Goal: Entertainment & Leisure: Consume media (video, audio)

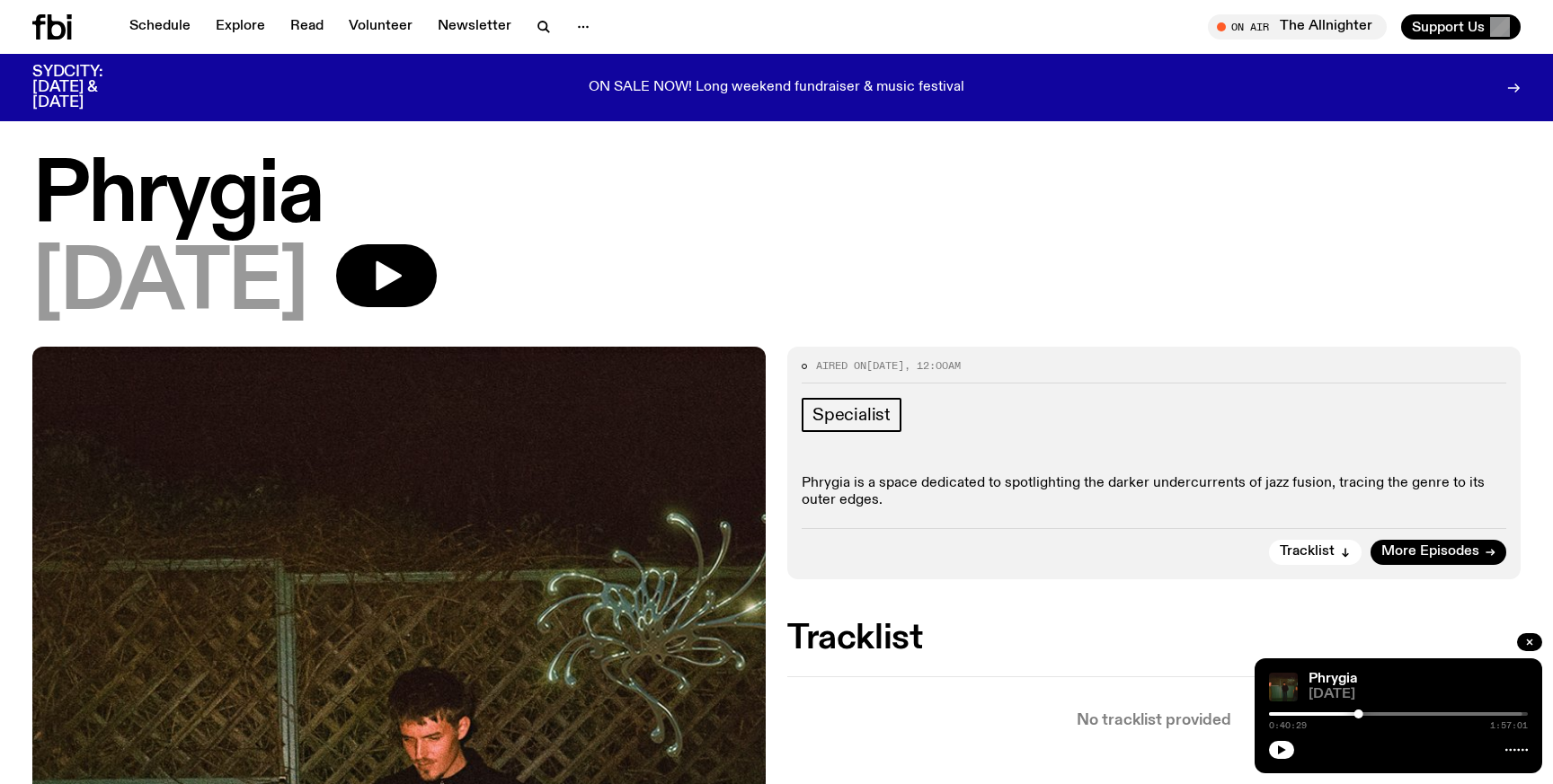
scroll to position [111, 0]
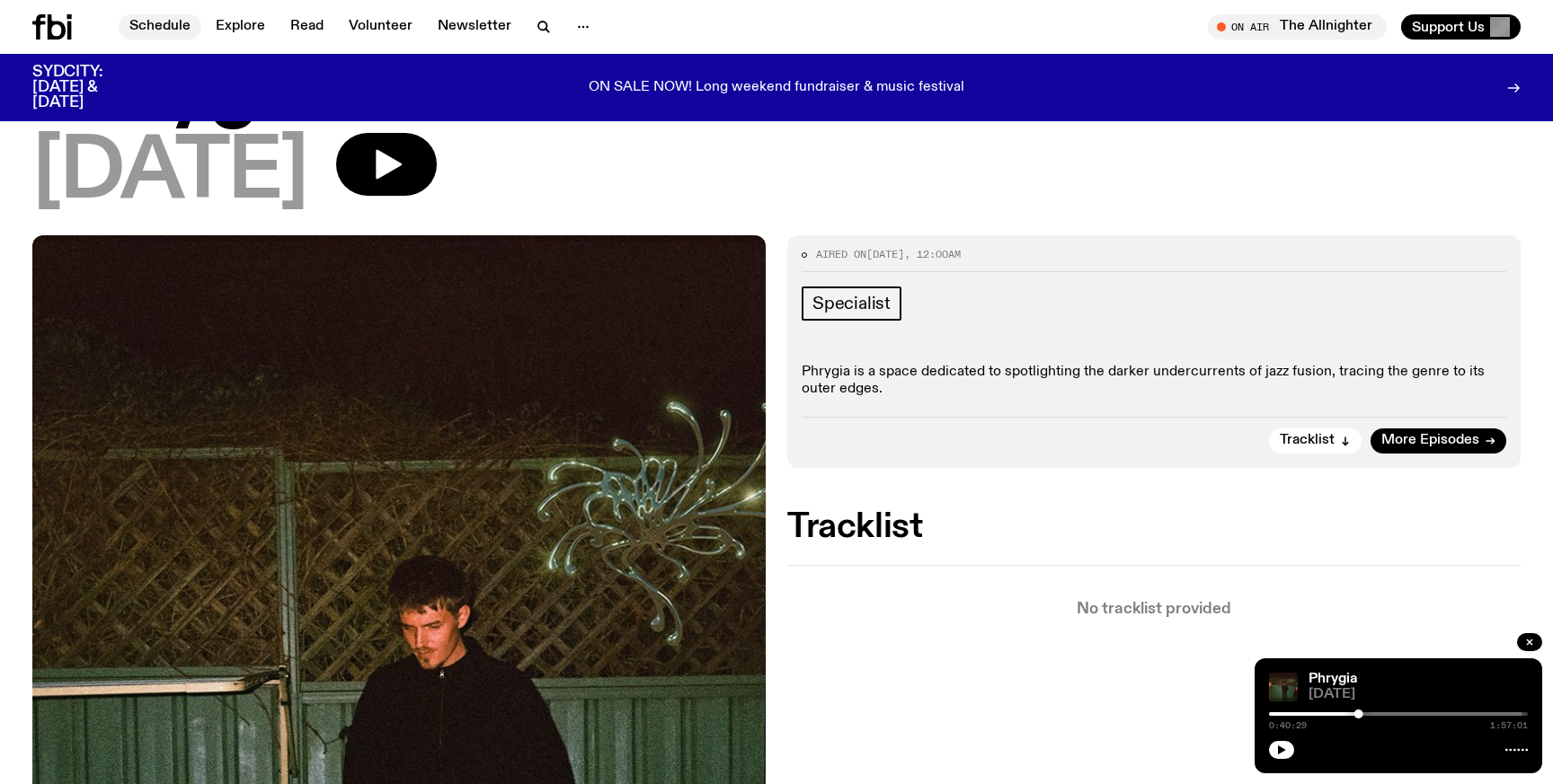
click at [172, 34] on link "Schedule" at bounding box center [159, 26] width 83 height 25
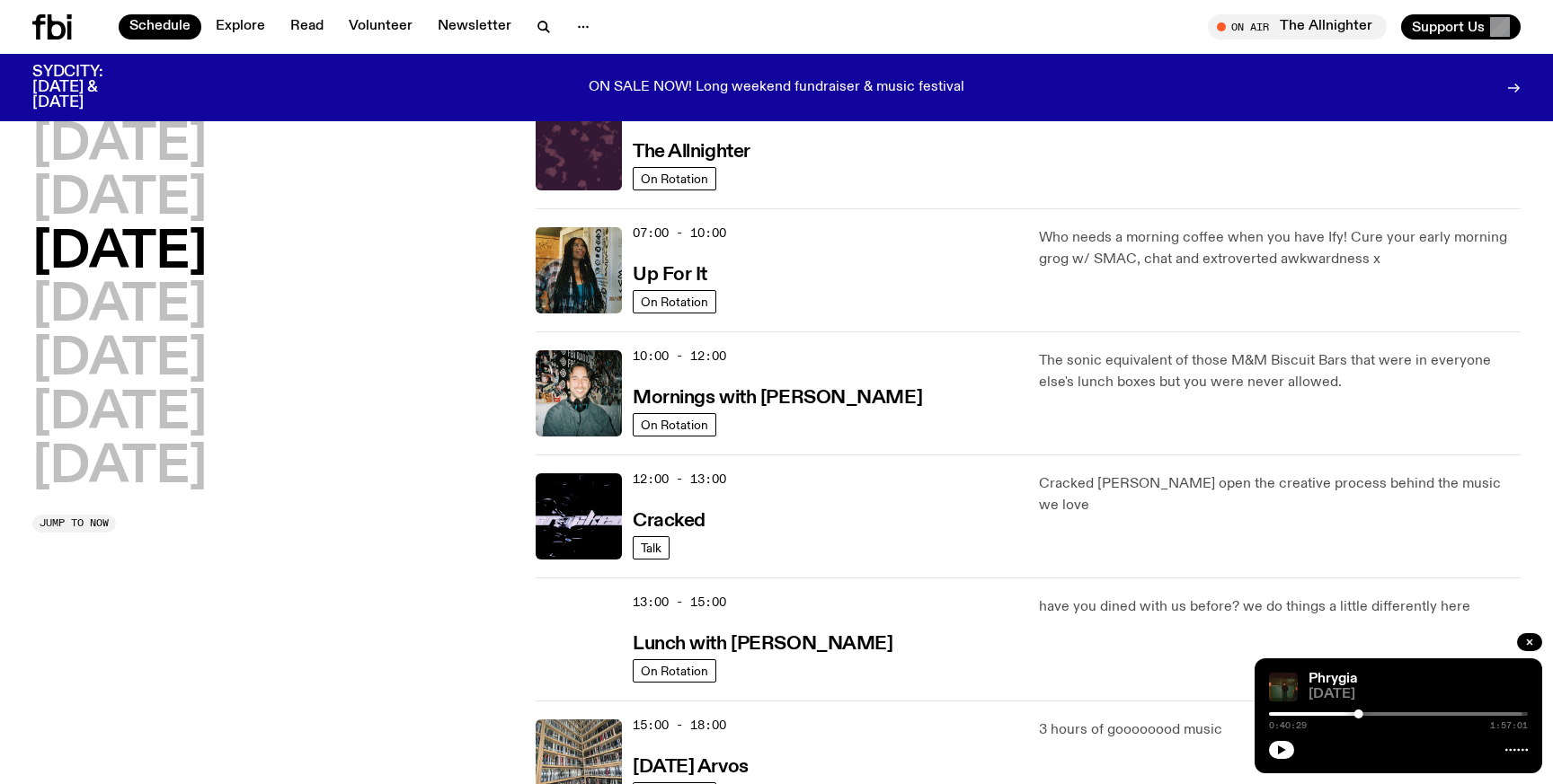
scroll to position [95, 0]
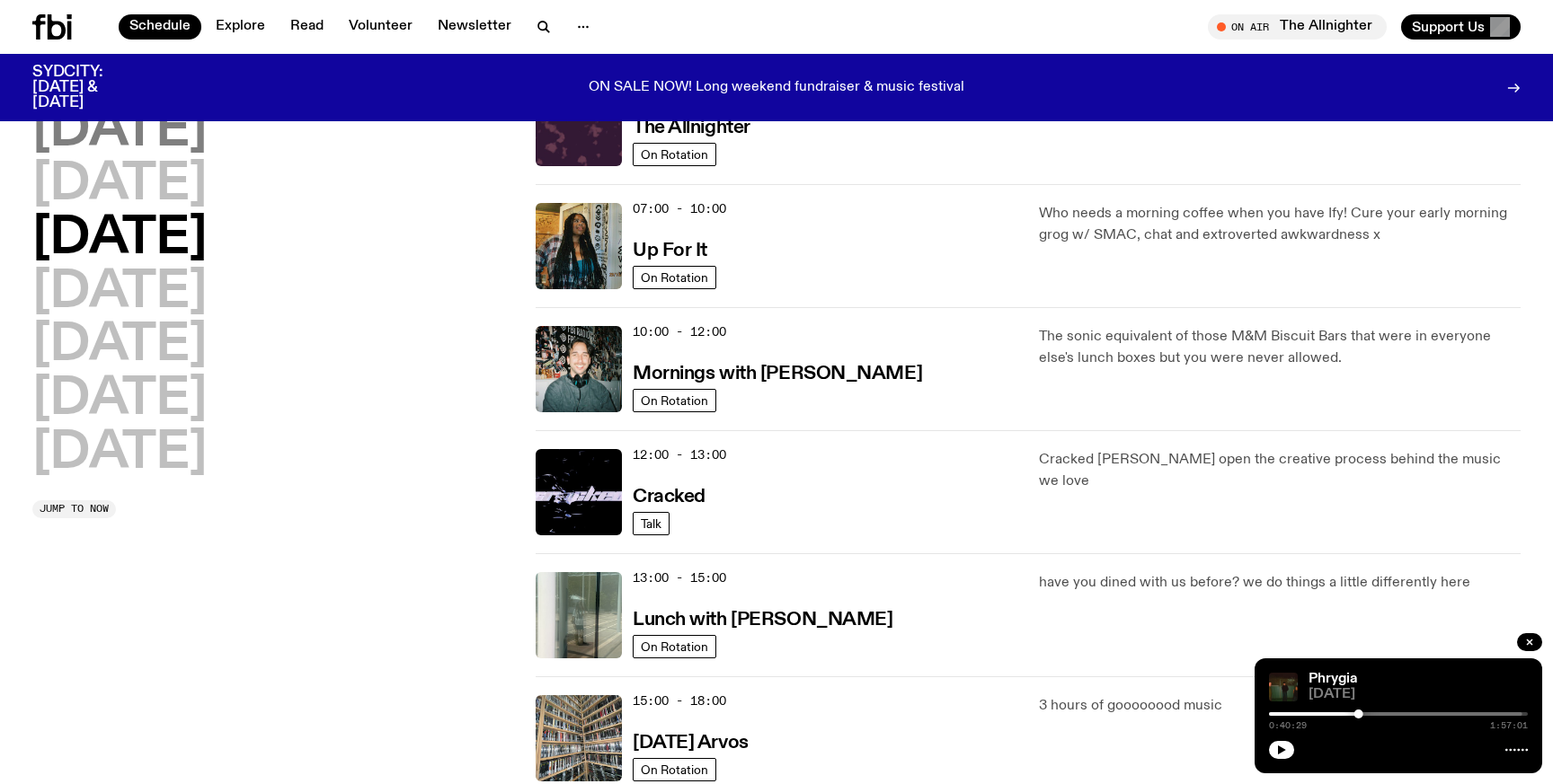
click at [147, 146] on h2 "[DATE]" at bounding box center [119, 131] width 174 height 50
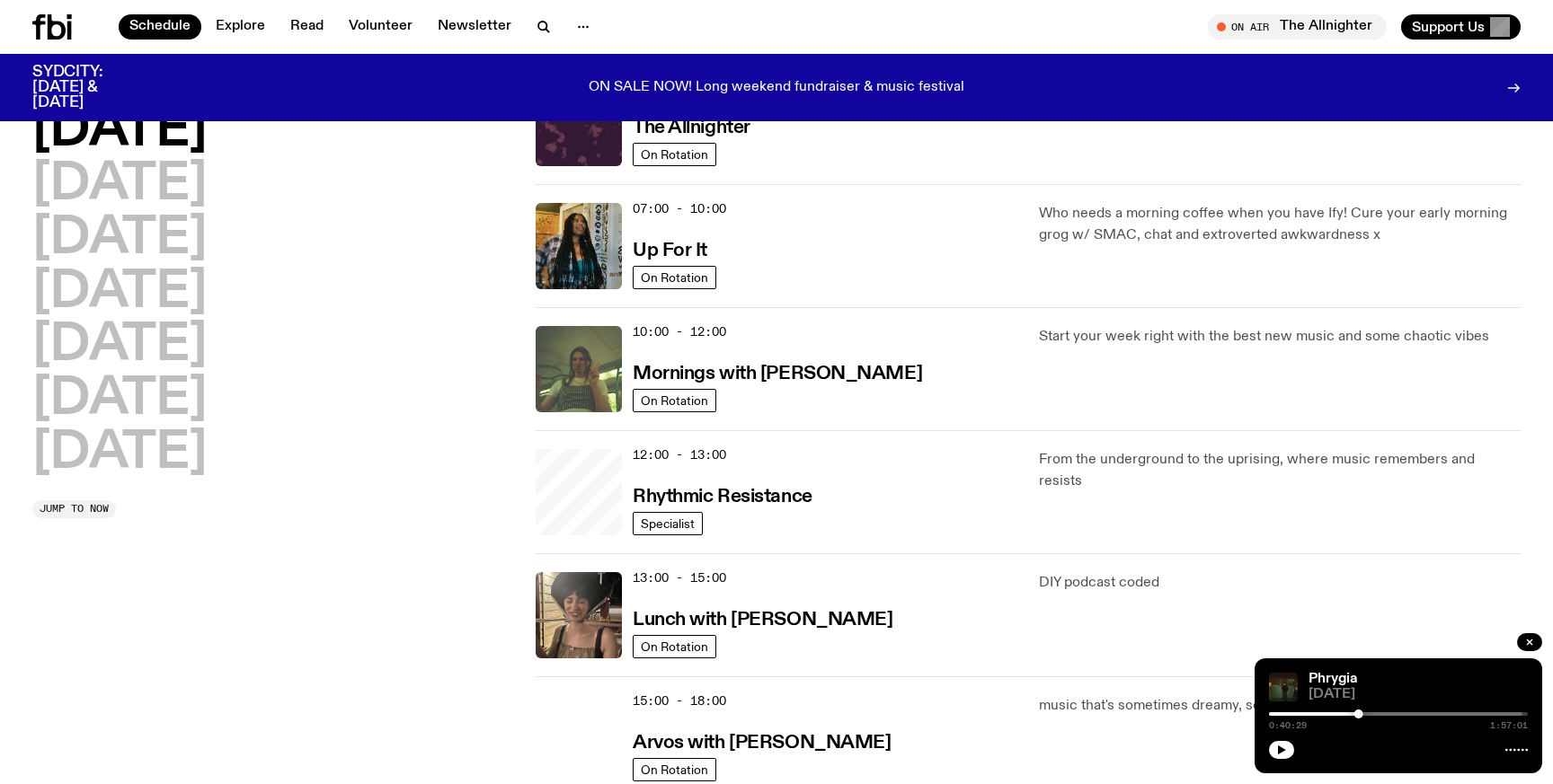
scroll to position [50, 0]
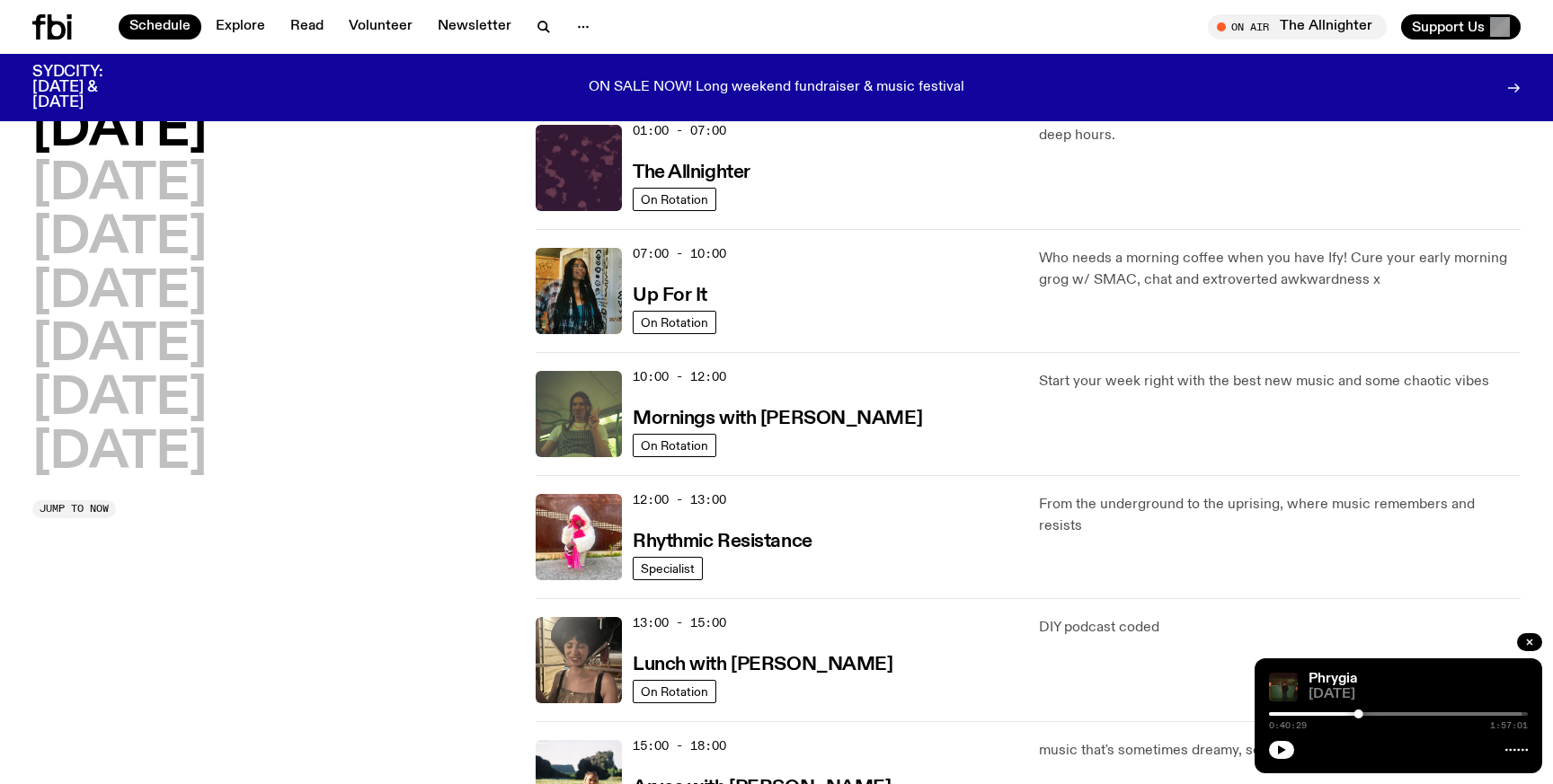
click at [169, 131] on h2 "[DATE]" at bounding box center [119, 131] width 174 height 50
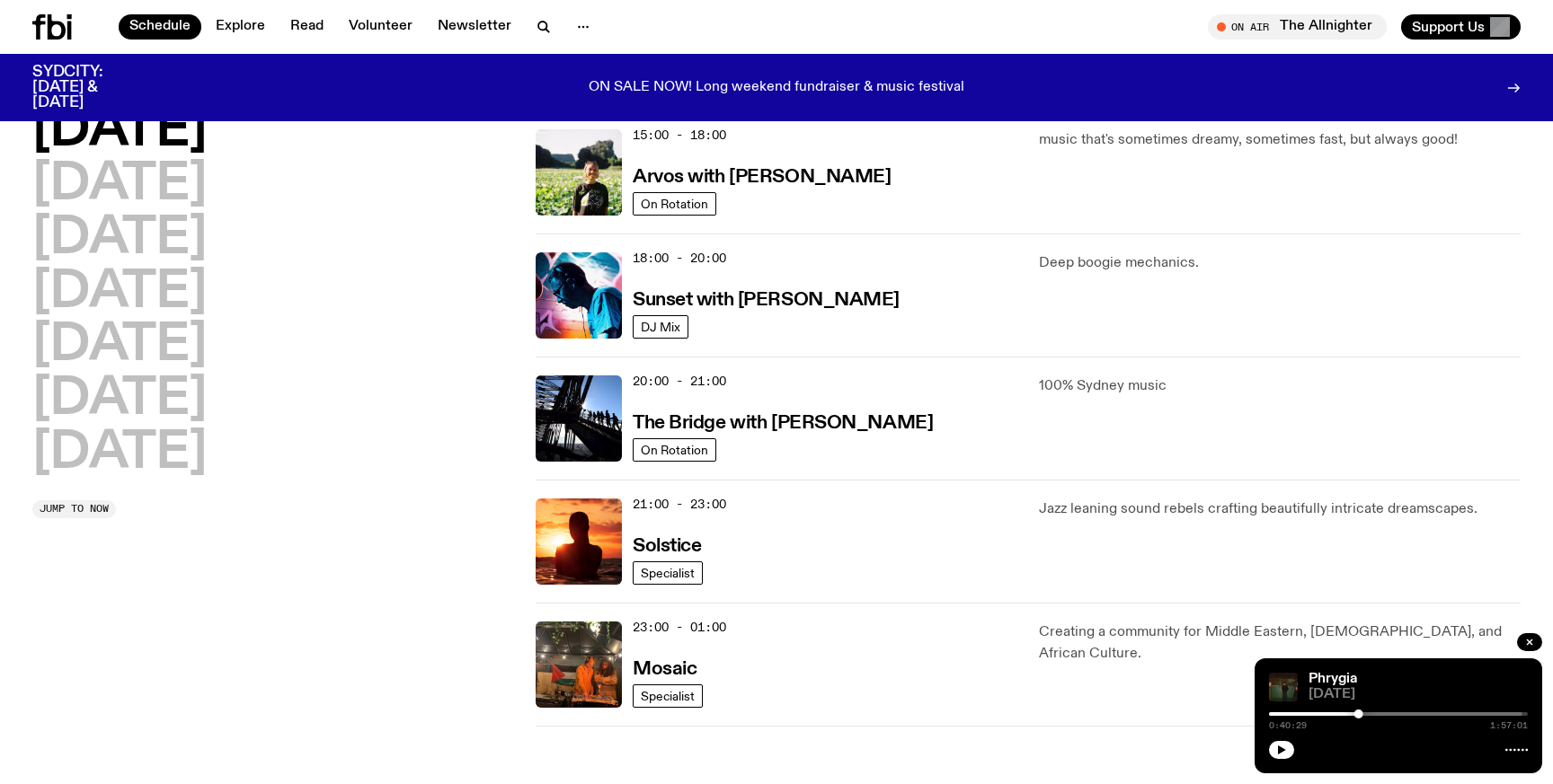
scroll to position [646, 0]
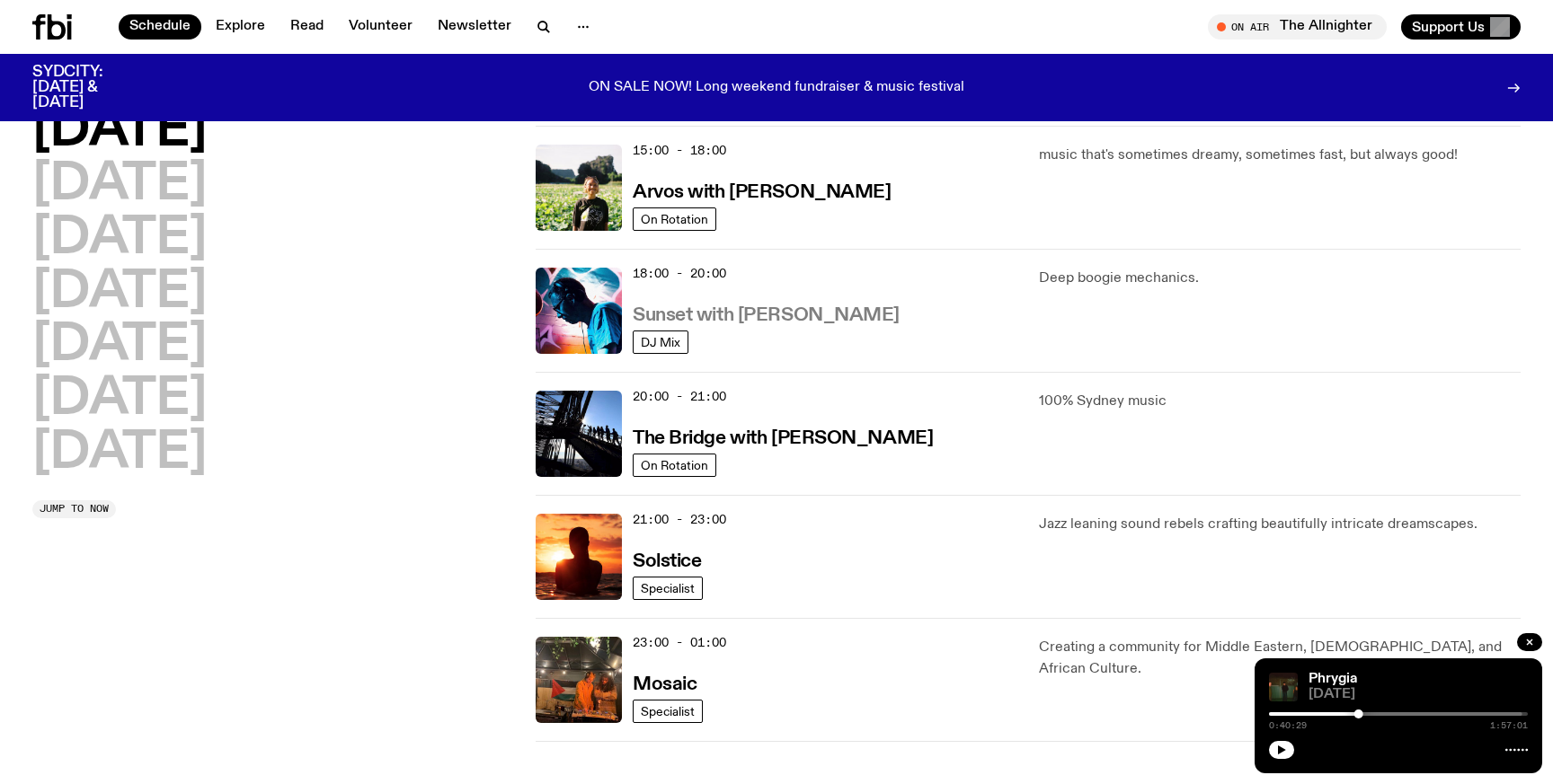
click at [737, 309] on h3 "Sunset with [PERSON_NAME]" at bounding box center [766, 315] width 267 height 19
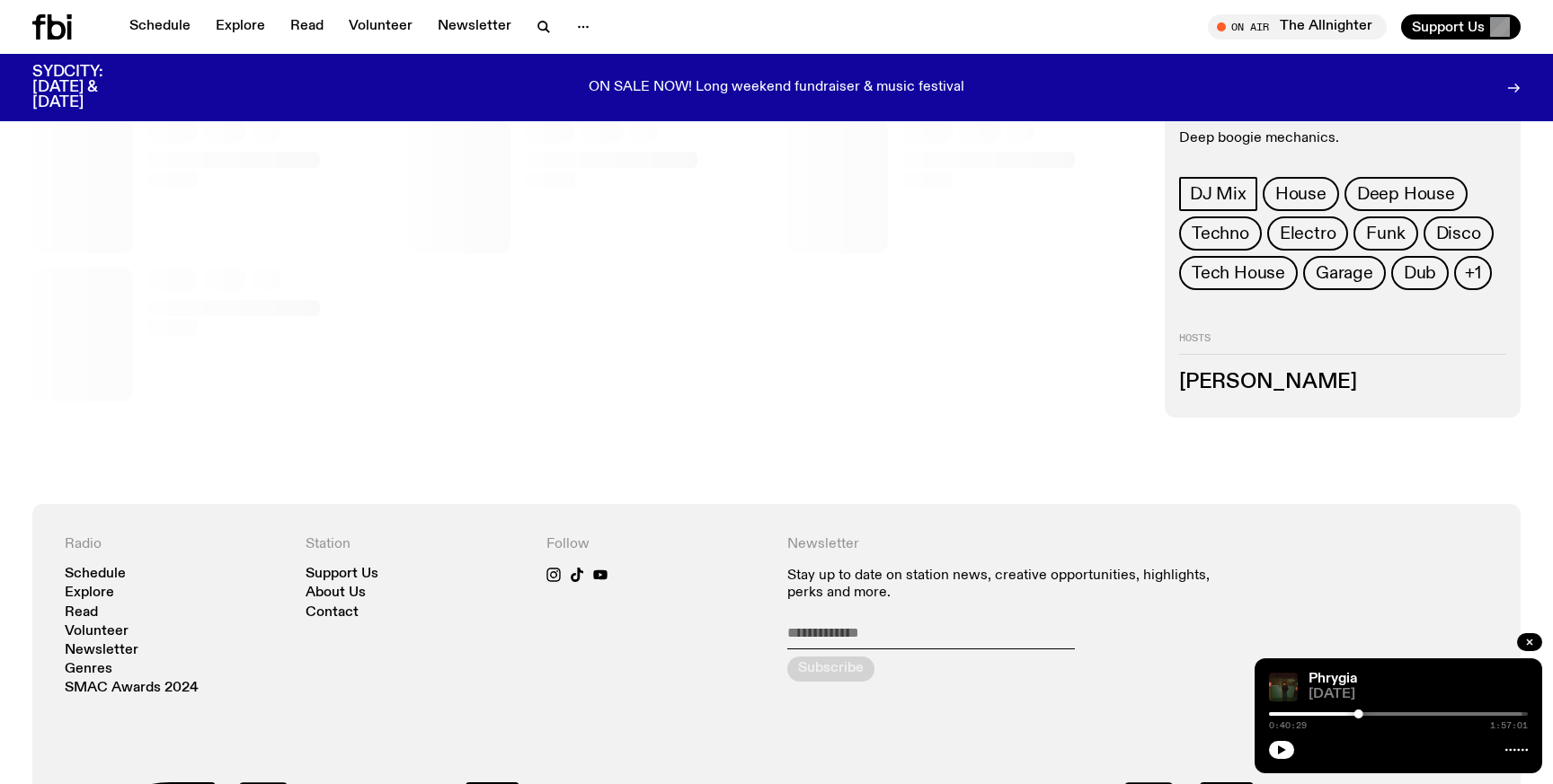
scroll to position [816, 0]
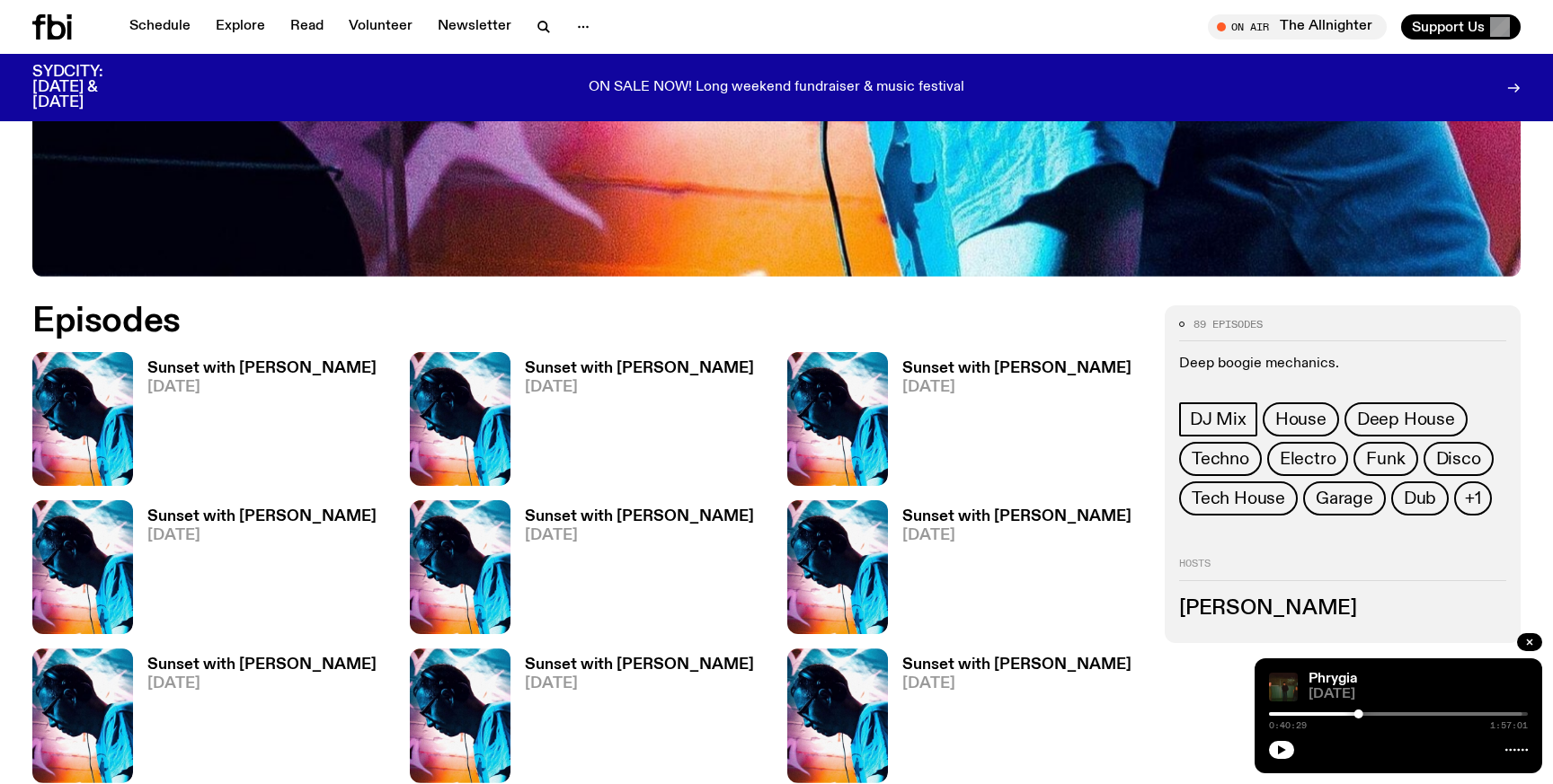
click at [260, 361] on h3 "Sunset with [PERSON_NAME]" at bounding box center [262, 368] width 229 height 15
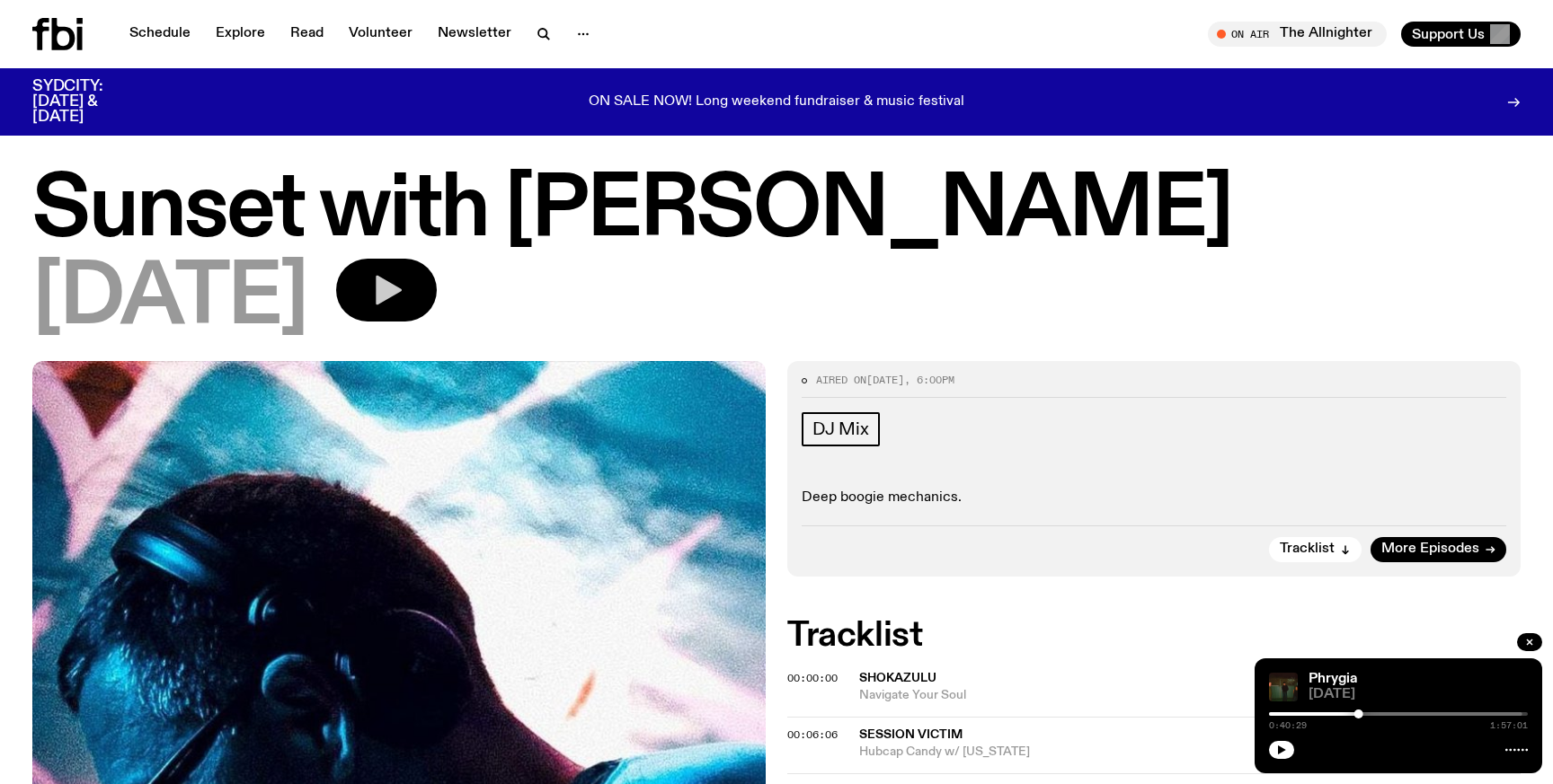
click at [402, 299] on icon "button" at bounding box center [389, 291] width 26 height 30
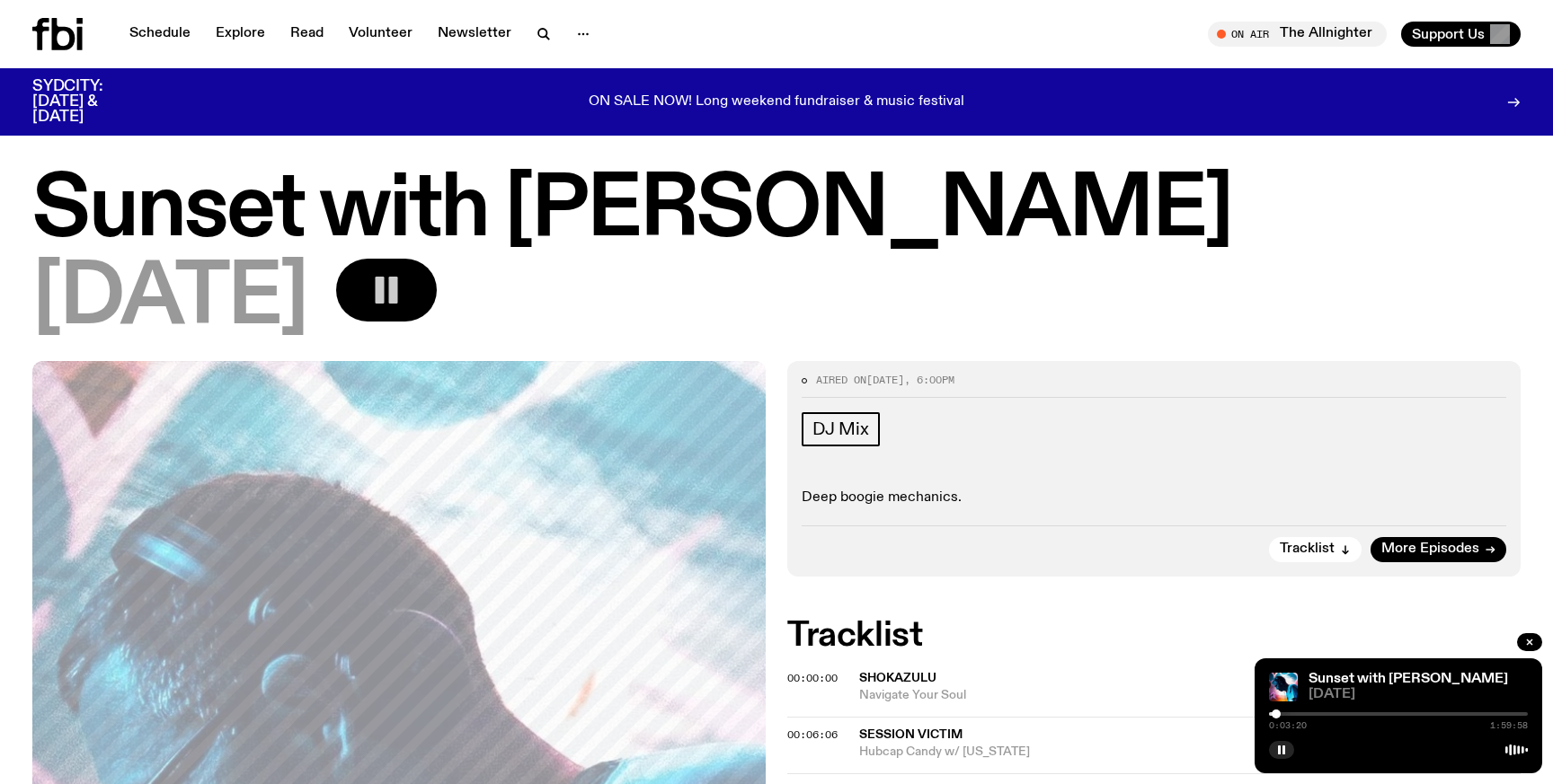
click at [404, 284] on icon "button" at bounding box center [386, 290] width 36 height 36
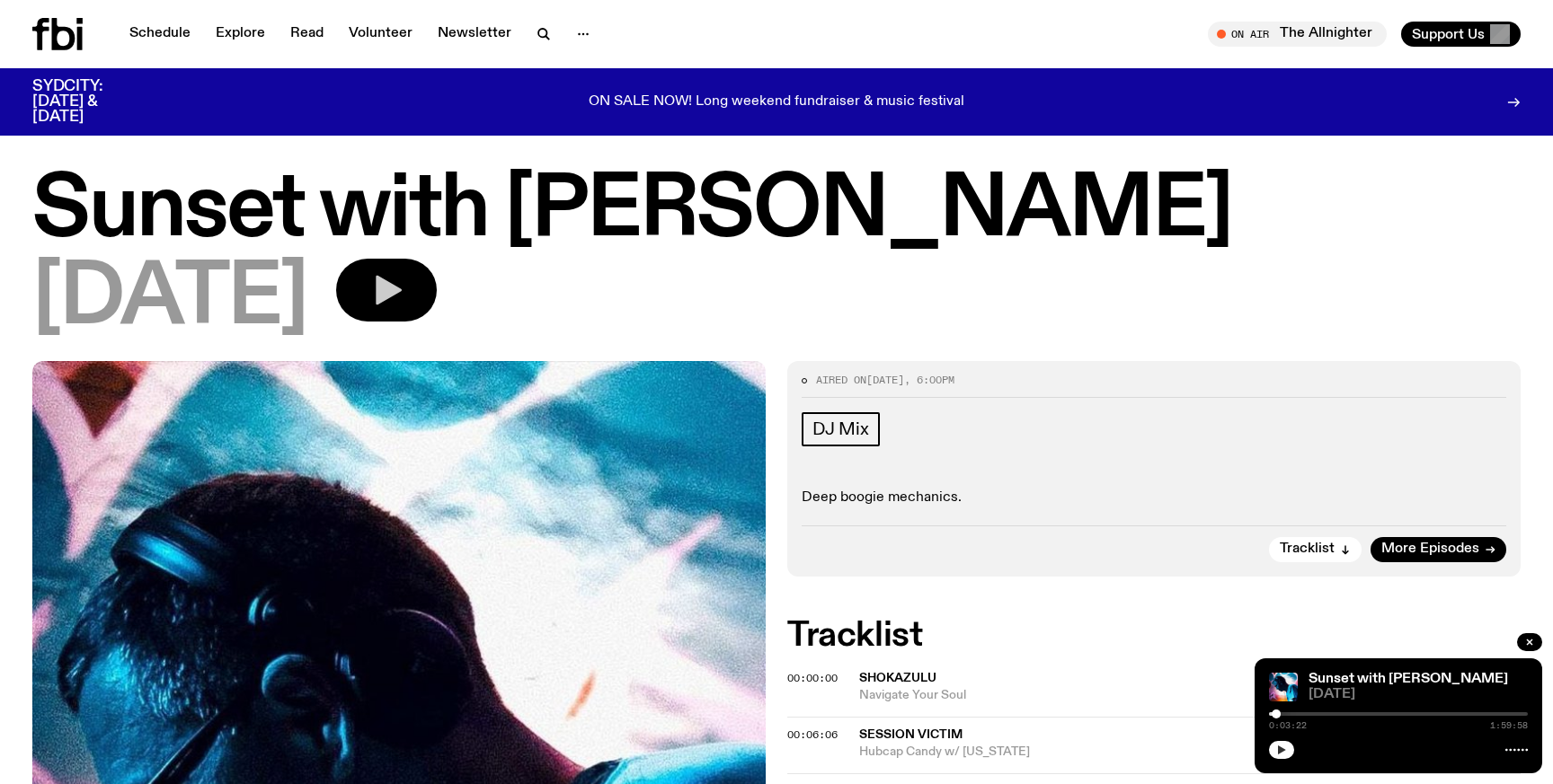
click at [1281, 747] on icon "button" at bounding box center [1282, 750] width 8 height 9
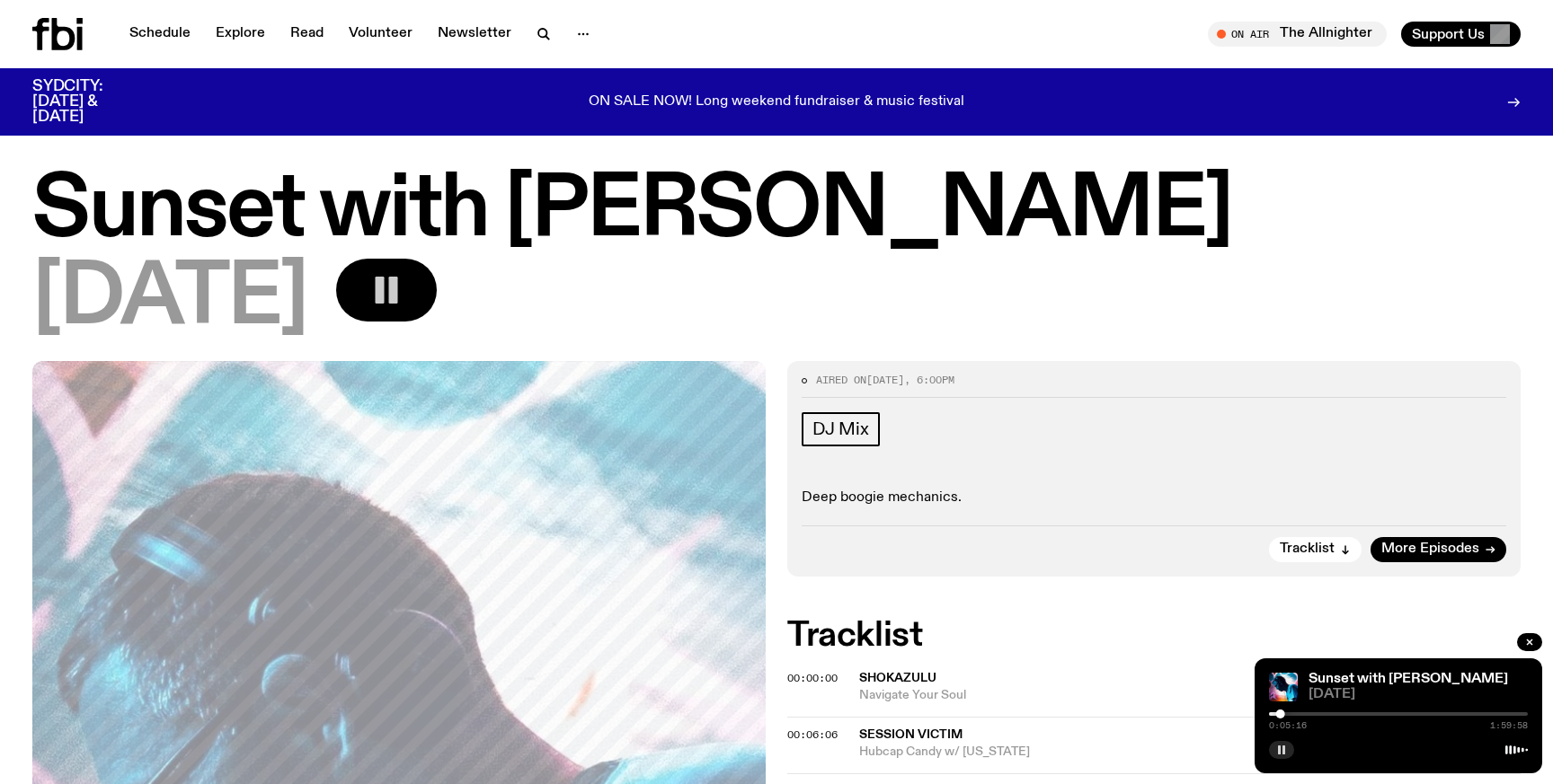
click at [404, 303] on icon "button" at bounding box center [386, 290] width 36 height 36
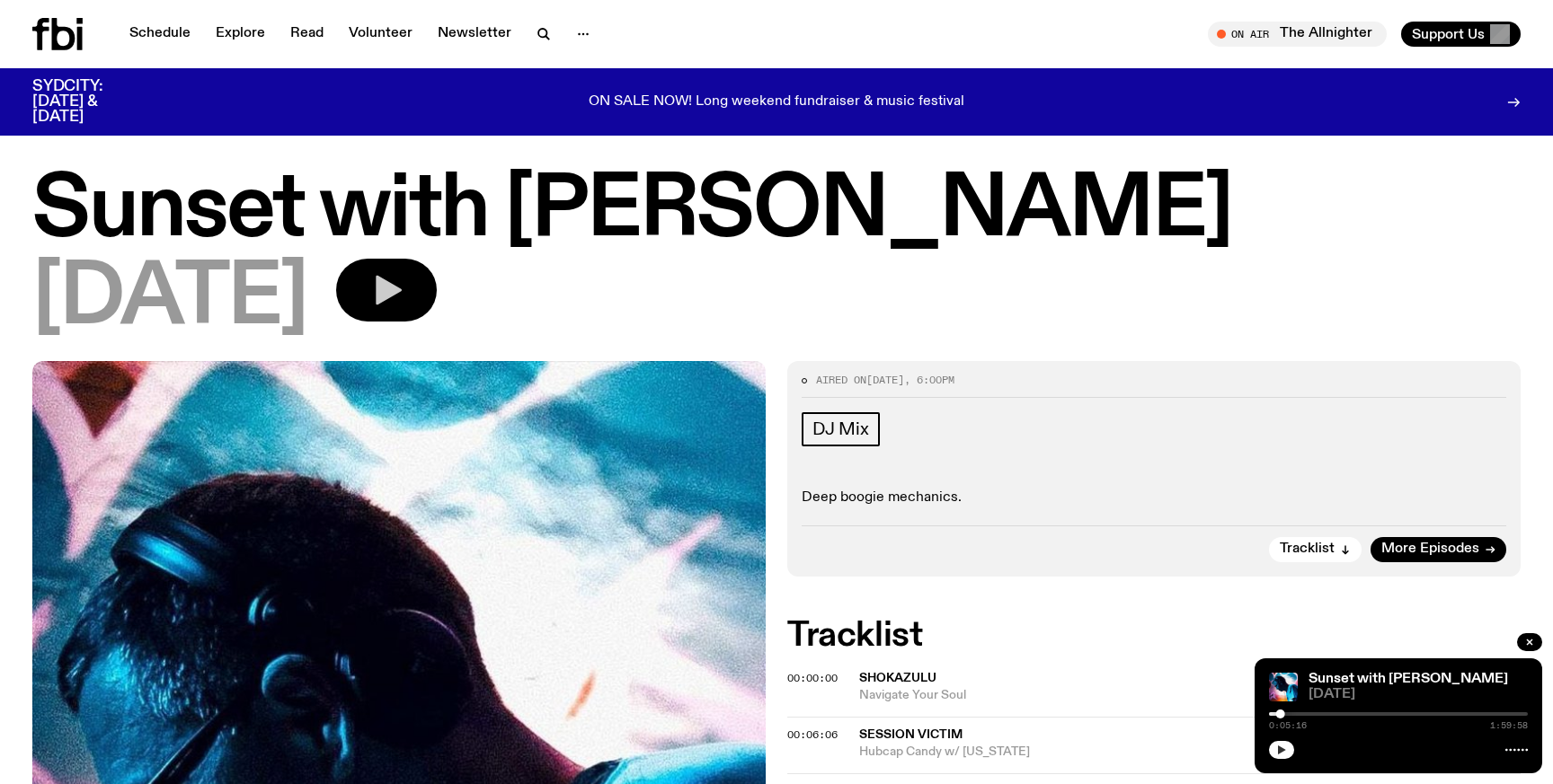
click at [1280, 756] on button "button" at bounding box center [1281, 750] width 25 height 18
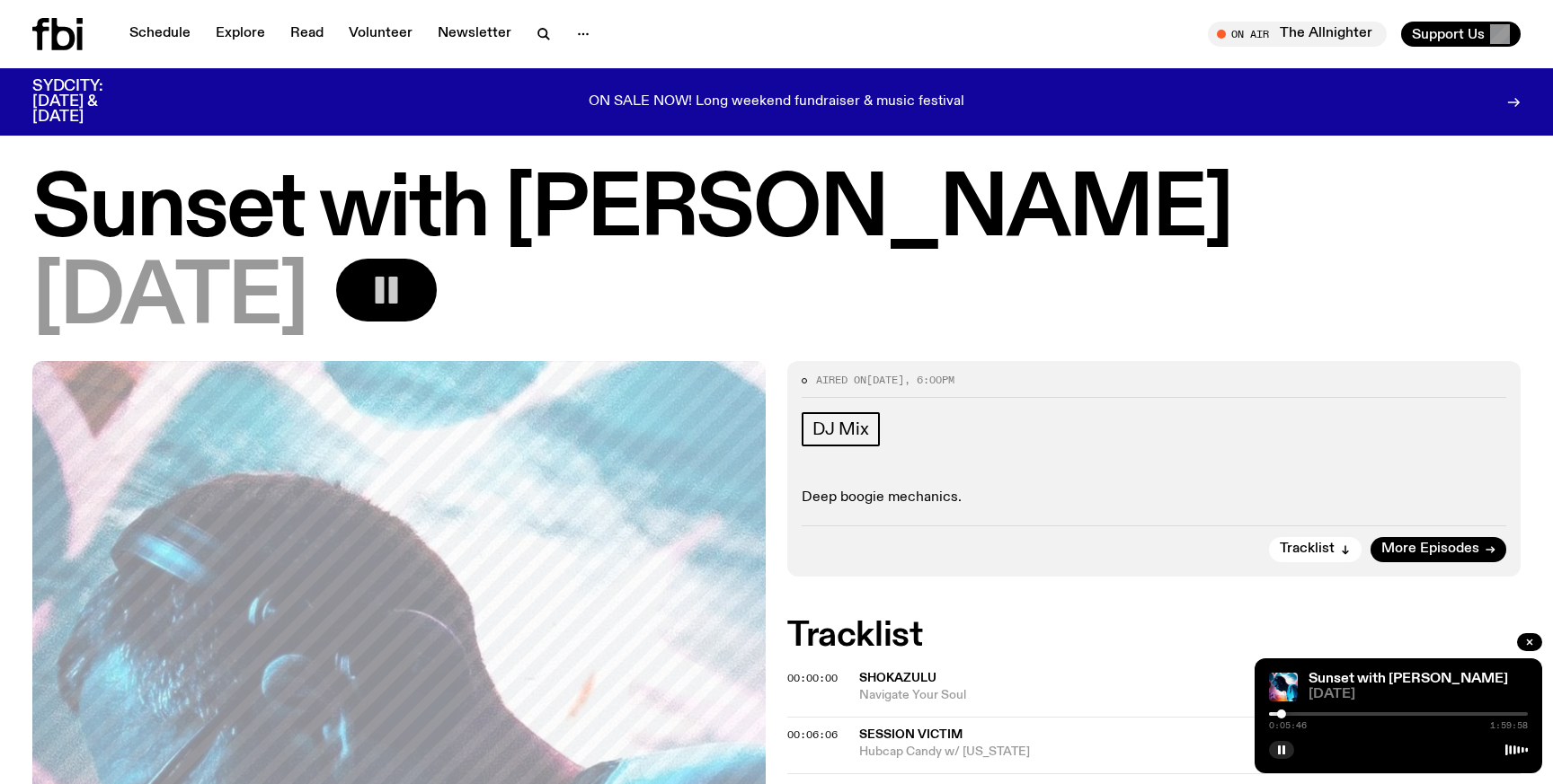
click at [398, 292] on rect "button" at bounding box center [394, 290] width 9 height 27
